Goal: Task Accomplishment & Management: Use online tool/utility

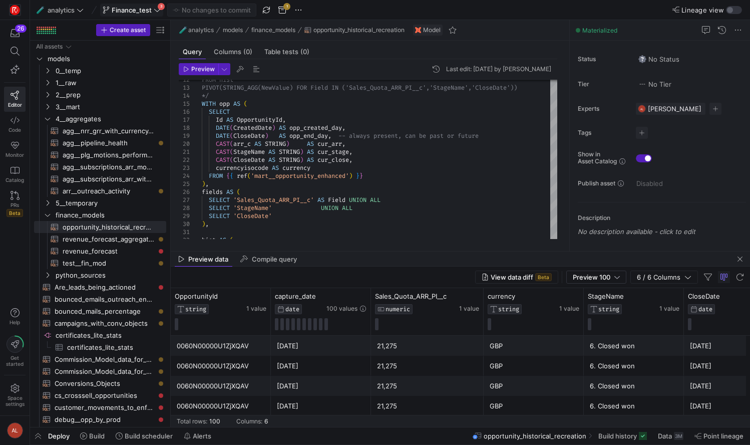
click at [143, 12] on span "Finance_test" at bounding box center [132, 10] width 40 height 8
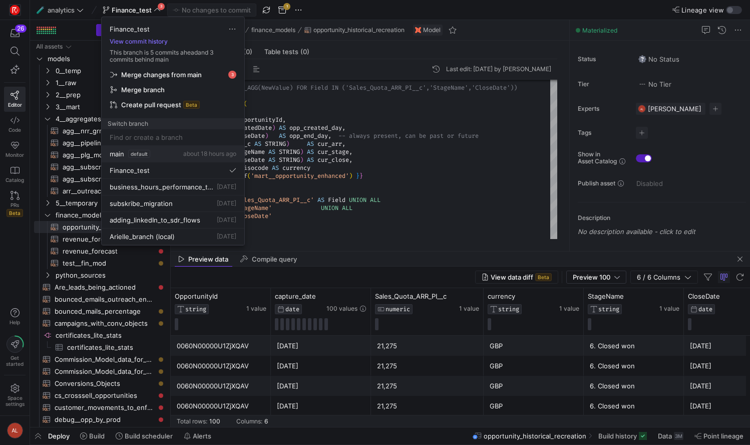
click at [129, 152] on span "default" at bounding box center [139, 154] width 22 height 8
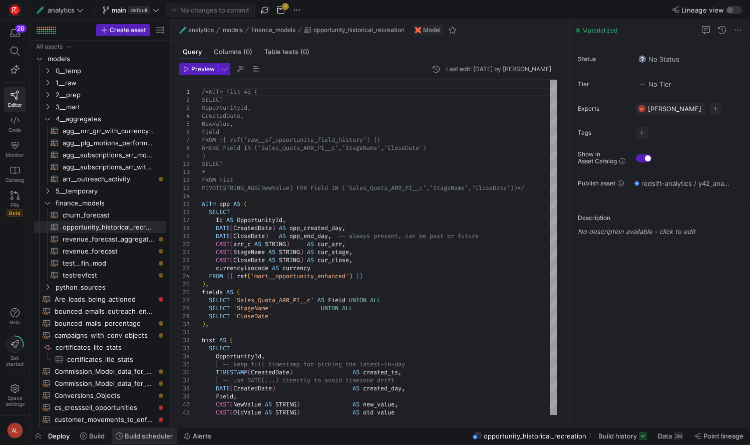
click at [132, 395] on span "Build scheduler" at bounding box center [149, 436] width 48 height 8
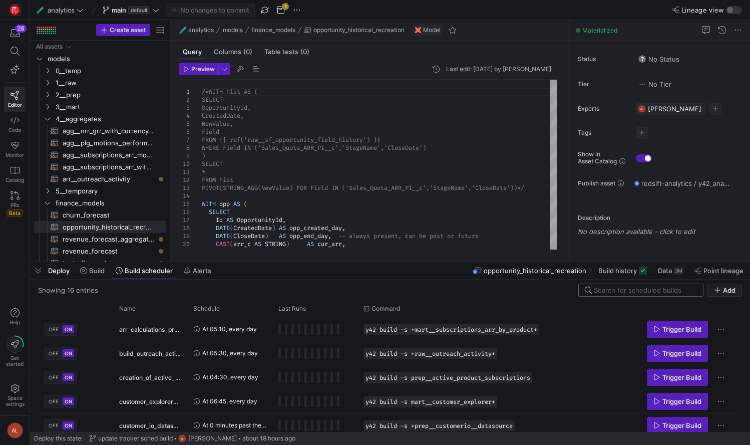
click at [607, 287] on input at bounding box center [645, 290] width 103 height 8
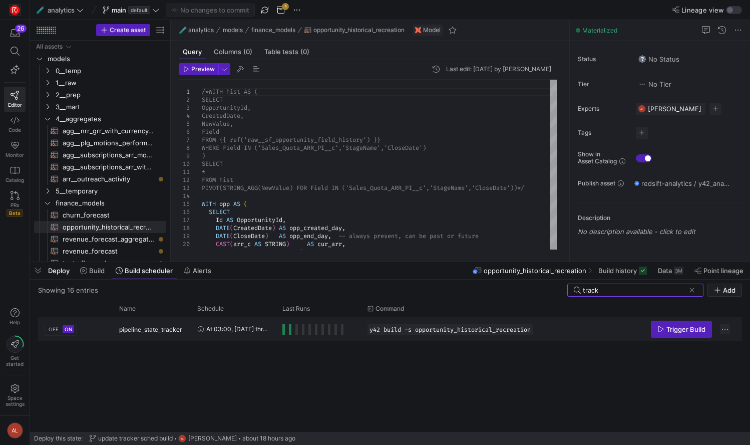
type input "track"
click at [724, 329] on span "Press SPACE to select this row." at bounding box center [725, 329] width 10 height 10
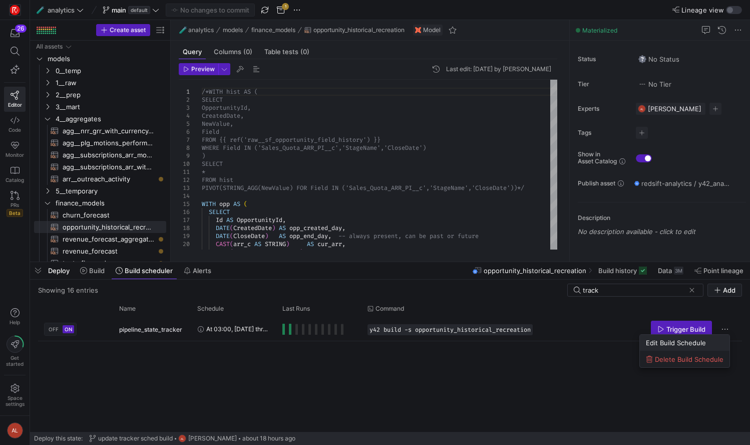
click at [680, 344] on span "Edit Build Schedule" at bounding box center [676, 342] width 60 height 8
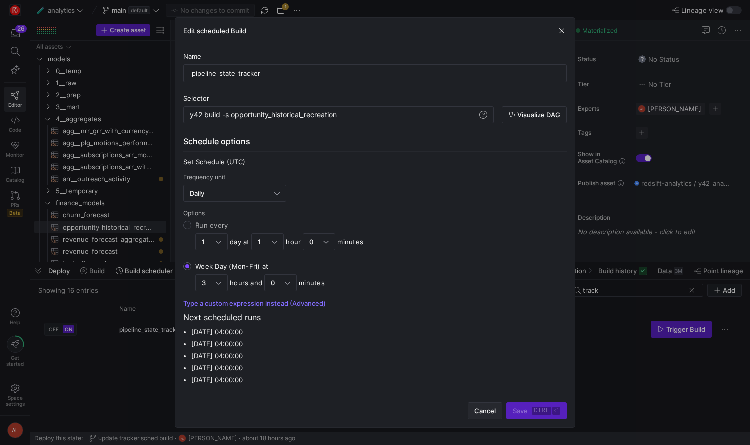
click at [477, 395] on span "Cancel" at bounding box center [485, 411] width 22 height 8
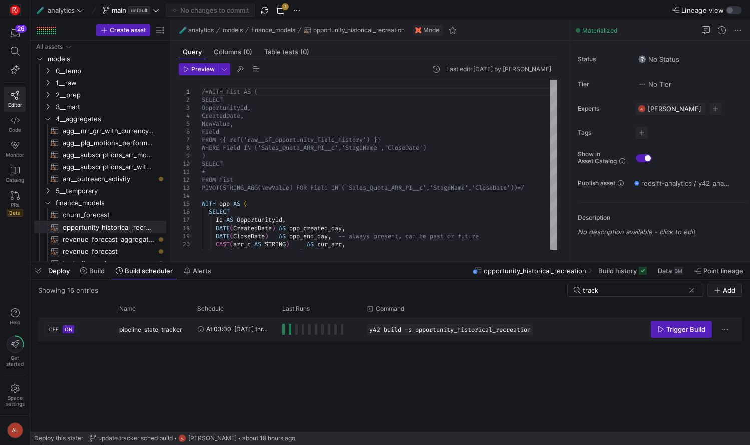
click at [284, 328] on span "Press SPACE to select this row." at bounding box center [283, 328] width 3 height 11
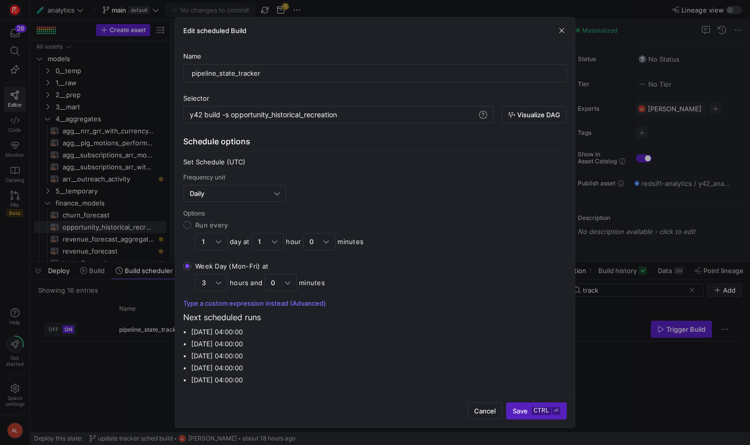
click at [189, 221] on input "Run every 1 day at 1 hour 0 minutes" at bounding box center [187, 225] width 8 height 8
radio input "true"
click at [269, 239] on div "1" at bounding box center [265, 241] width 14 height 8
click at [191, 229] on input "Run every 1 day at 1 hour 0 minutes" at bounding box center [187, 225] width 8 height 8
click at [256, 311] on span "3" at bounding box center [268, 308] width 24 height 8
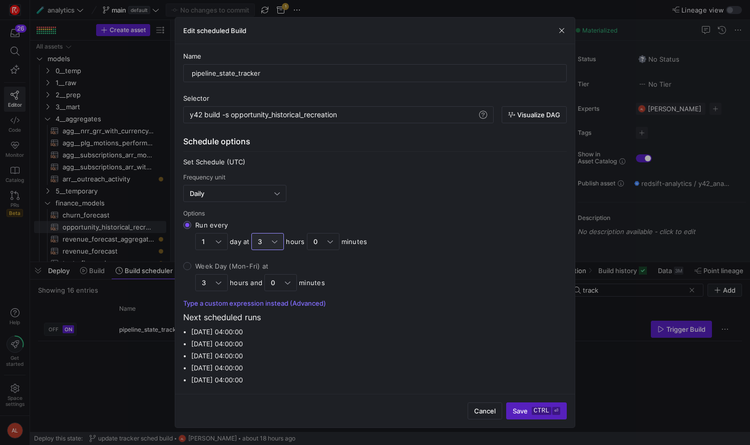
click at [268, 243] on div "3" at bounding box center [265, 241] width 14 height 8
click at [191, 229] on input "Run every 1 day at 3 hours 0 minutes" at bounding box center [187, 225] width 8 height 8
drag, startPoint x: 257, startPoint y: 322, endPoint x: 543, endPoint y: 385, distance: 293.2
click at [257, 323] on span "4" at bounding box center [268, 324] width 24 height 8
click at [530, 395] on span "submit" at bounding box center [537, 410] width 60 height 16
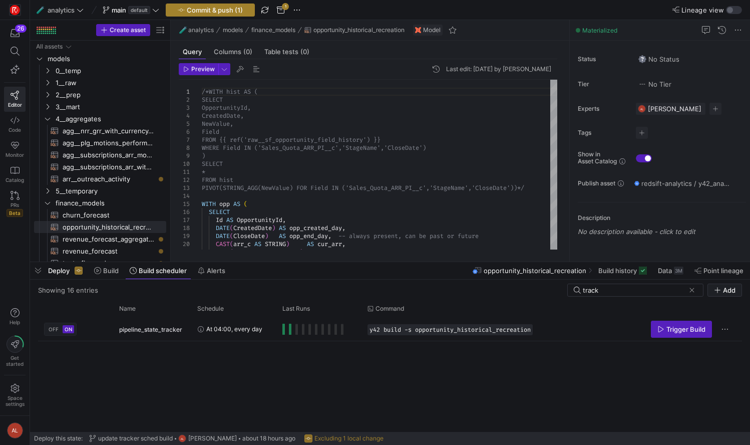
click at [220, 10] on span "Commit & push (1)" at bounding box center [215, 10] width 56 height 8
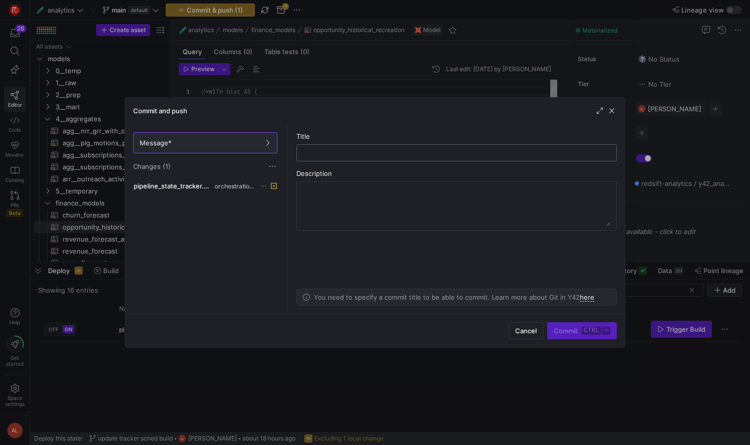
click at [337, 154] on input "text" at bounding box center [456, 153] width 303 height 8
type input "build sched update"
click at [605, 327] on kbd "⏎" at bounding box center [606, 330] width 8 height 8
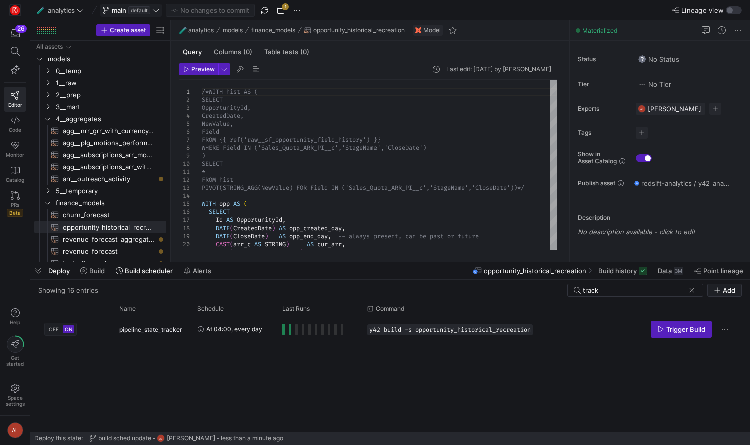
click at [126, 7] on span "main" at bounding box center [119, 10] width 15 height 8
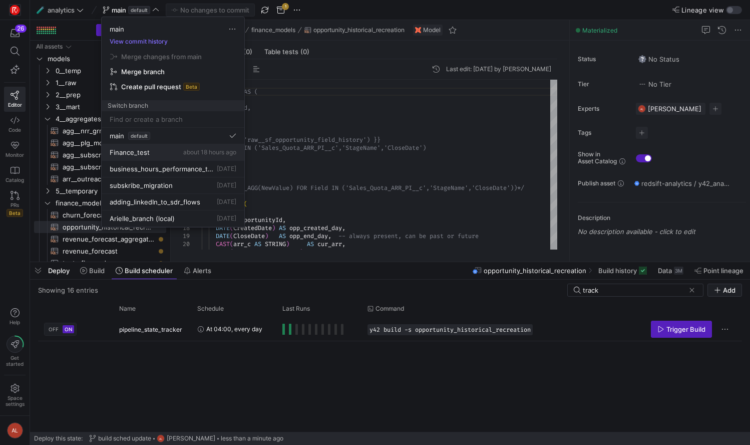
click at [156, 150] on div "Finance_test about 18 hours ago" at bounding box center [173, 152] width 127 height 8
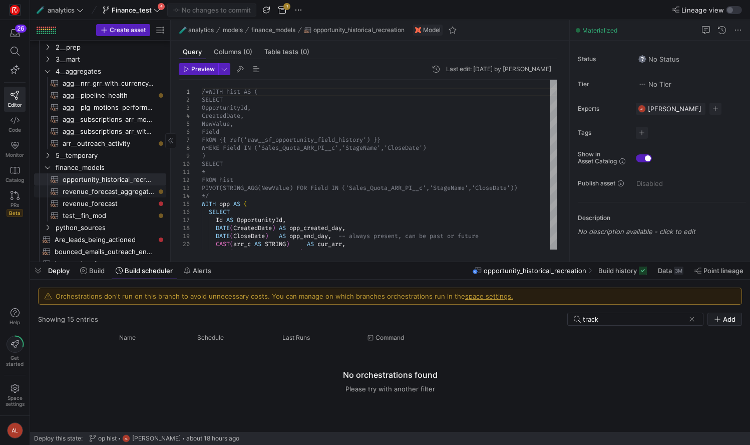
scroll to position [50, 0]
click at [60, 275] on div "Deploy Build Build scheduler Alerts" at bounding box center [123, 270] width 186 height 17
click at [44, 270] on span "button" at bounding box center [38, 270] width 16 height 17
